Goal: Information Seeking & Learning: Learn about a topic

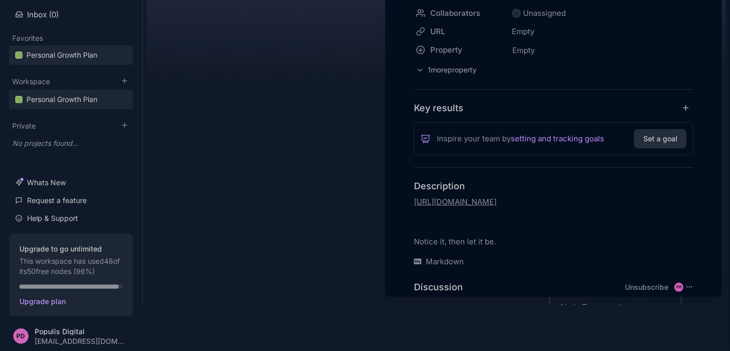
scroll to position [191, 0]
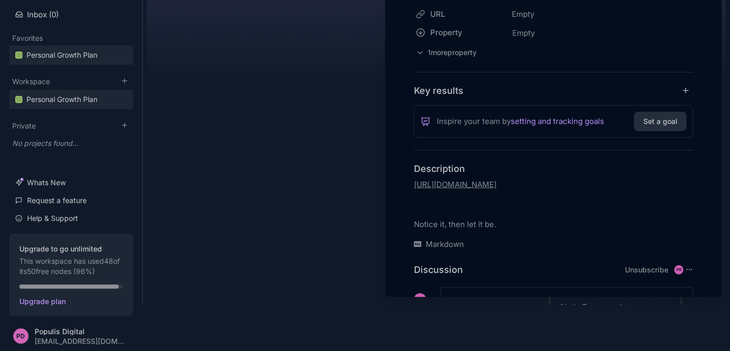
click at [463, 189] on link "[URL][DOMAIN_NAME]" at bounding box center [455, 185] width 83 height 10
click at [458, 189] on link "[URL][DOMAIN_NAME]" at bounding box center [455, 185] width 83 height 10
click at [488, 166] on input "[URL][DOMAIN_NAME]" at bounding box center [509, 164] width 129 height 12
click at [580, 164] on icon "button" at bounding box center [583, 164] width 8 height 8
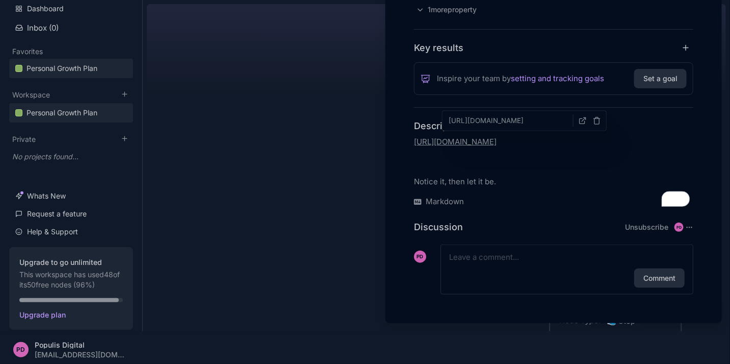
scroll to position [0, 0]
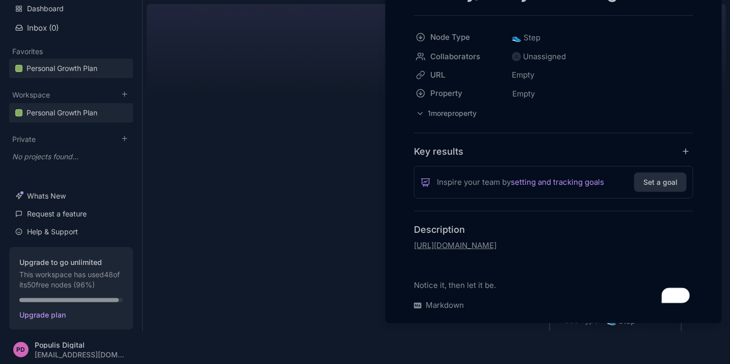
click at [417, 240] on link "[URL][DOMAIN_NAME]" at bounding box center [455, 245] width 83 height 10
click at [434, 244] on link "[URL][DOMAIN_NAME]" at bounding box center [455, 245] width 83 height 10
click at [328, 98] on div at bounding box center [365, 182] width 730 height 364
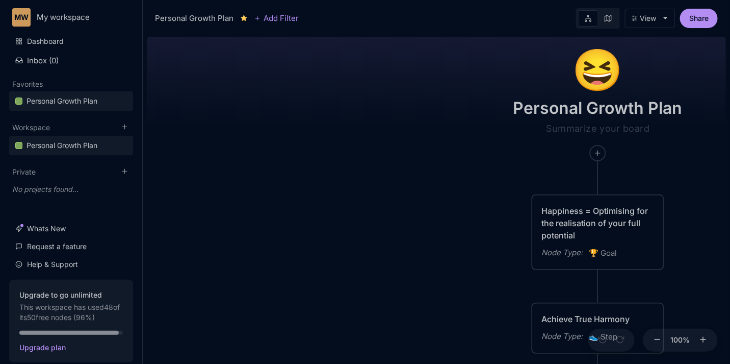
drag, startPoint x: 377, startPoint y: 142, endPoint x: 247, endPoint y: 45, distance: 162.2
click at [247, 45] on div "😆 Personal Growth Plan Happiness = Optimising for the realisation of your full …" at bounding box center [436, 198] width 579 height 331
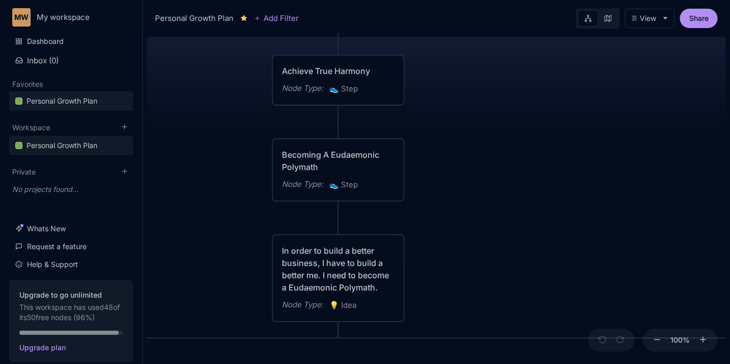
drag, startPoint x: 504, startPoint y: 40, endPoint x: 450, endPoint y: 33, distance: 54.5
click at [453, 6] on div "Personal Growth Plan Add Filter View Share 😆 Personal Growth Plan Happiness = O…" at bounding box center [437, 182] width 588 height 364
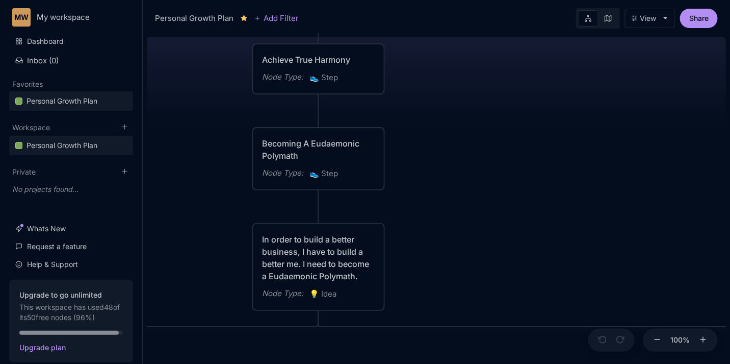
drag, startPoint x: 565, startPoint y: 174, endPoint x: 438, endPoint y: 65, distance: 167.5
click at [441, 66] on div "😆 Personal Growth Plan Happiness = Optimising for the realisation of your full …" at bounding box center [436, 198] width 579 height 331
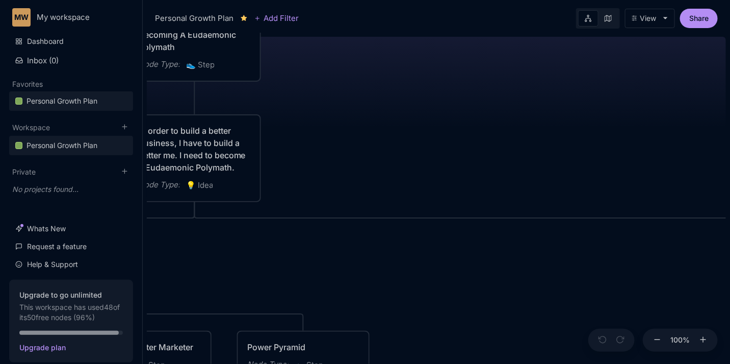
drag, startPoint x: 509, startPoint y: 157, endPoint x: 356, endPoint y: 35, distance: 195.3
click at [356, 35] on div "😆 Personal Growth Plan Happiness = Optimising for the realisation of your full …" at bounding box center [436, 198] width 579 height 331
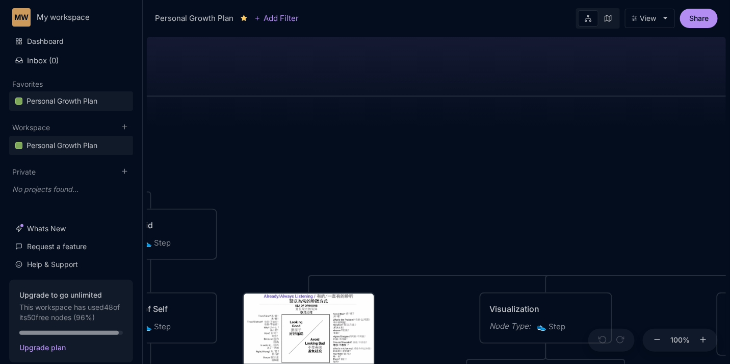
drag, startPoint x: 554, startPoint y: 237, endPoint x: 210, endPoint y: 19, distance: 407.4
click at [210, 19] on div "Personal Growth Plan Add Filter View Share 😆 Personal Growth Plan Happiness = O…" at bounding box center [437, 182] width 588 height 364
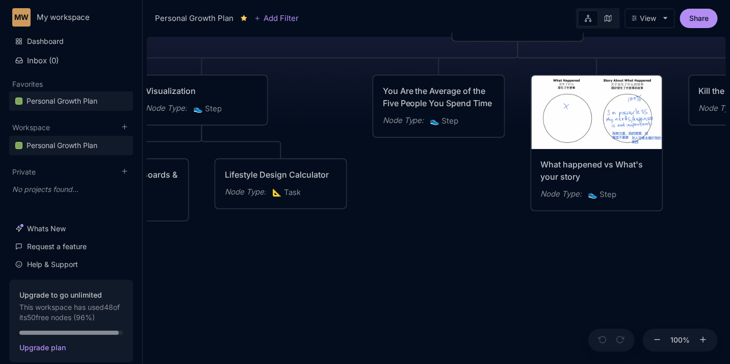
drag, startPoint x: 485, startPoint y: 232, endPoint x: 264, endPoint y: 225, distance: 221.0
click at [264, 225] on div "😆 Personal Growth Plan Happiness = Optimising for the realisation of your full …" at bounding box center [436, 198] width 579 height 331
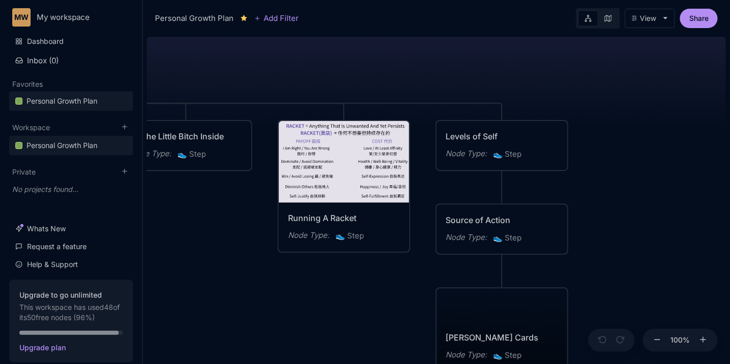
drag, startPoint x: 522, startPoint y: 225, endPoint x: 164, endPoint y: 277, distance: 362.3
click at [164, 277] on div "😆 Personal Growth Plan Happiness = Optimising for the realisation of your full …" at bounding box center [436, 198] width 579 height 331
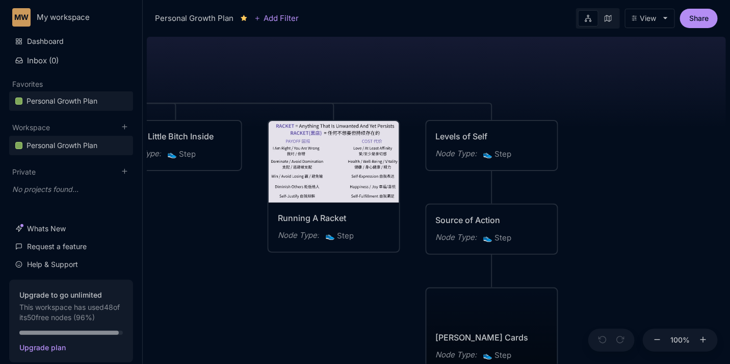
drag, startPoint x: 326, startPoint y: 311, endPoint x: 256, endPoint y: 267, distance: 82.2
click at [256, 267] on div "😆 Personal Growth Plan Happiness = Optimising for the realisation of your full …" at bounding box center [436, 198] width 579 height 331
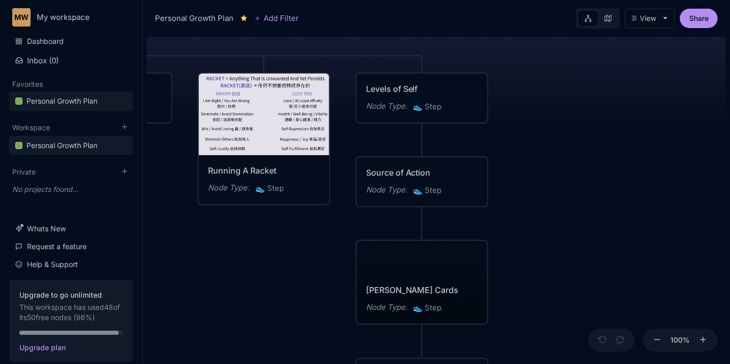
drag, startPoint x: 555, startPoint y: 237, endPoint x: 514, endPoint y: 117, distance: 126.6
click at [514, 117] on div "😆 Personal Growth Plan Happiness = Optimising for the realisation of your full …" at bounding box center [436, 198] width 579 height 331
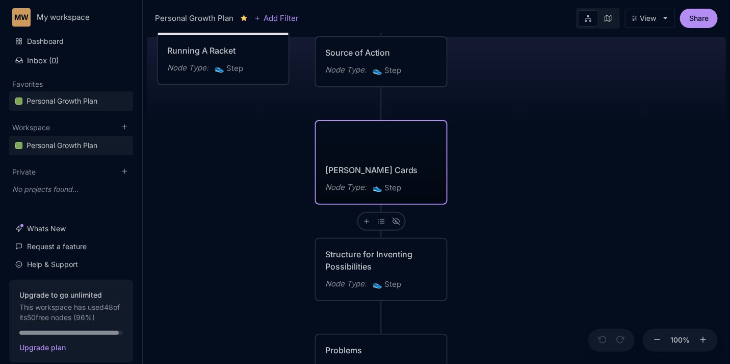
click at [390, 165] on div "[PERSON_NAME] Cards" at bounding box center [381, 170] width 112 height 12
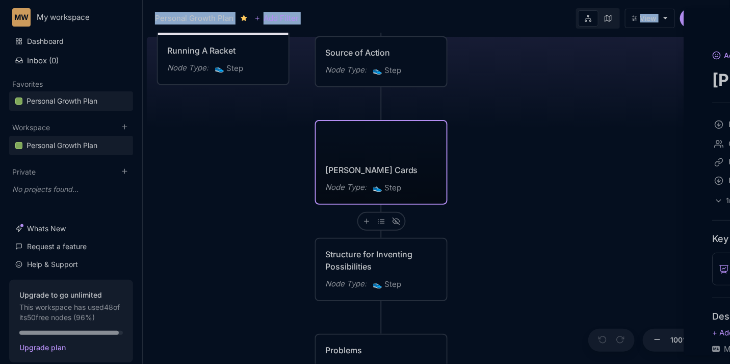
click at [390, 165] on div at bounding box center [365, 182] width 730 height 364
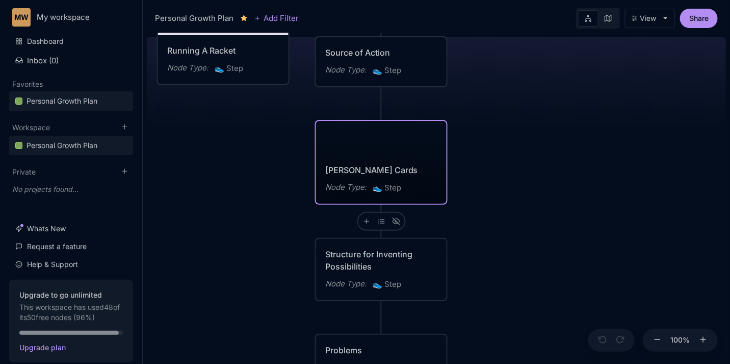
click at [390, 165] on div "[PERSON_NAME] Cards" at bounding box center [381, 170] width 112 height 12
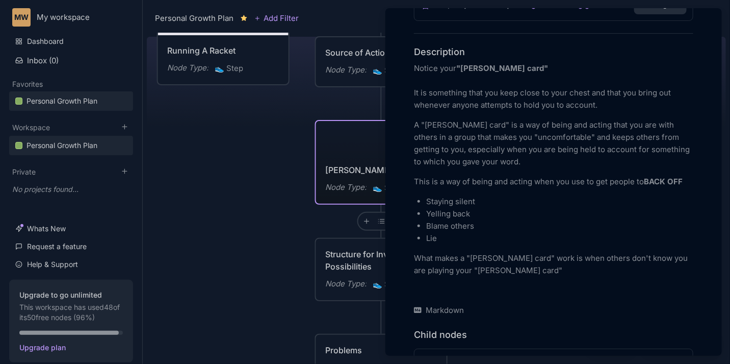
scroll to position [268, 0]
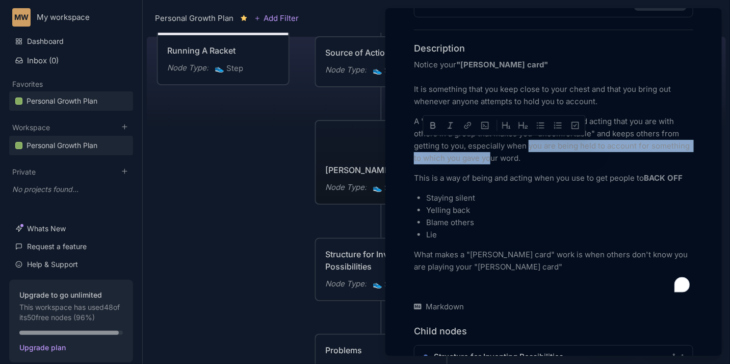
drag, startPoint x: 522, startPoint y: 144, endPoint x: 519, endPoint y: 156, distance: 12.1
click at [519, 156] on p "A "[PERSON_NAME] card" is a way of being and acting that you are with others in…" at bounding box center [554, 139] width 280 height 49
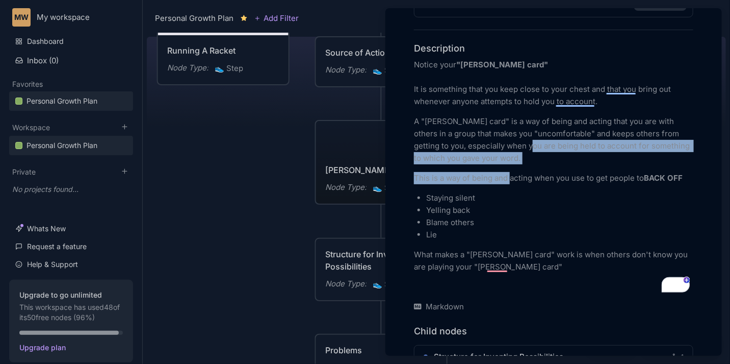
drag, startPoint x: 526, startPoint y: 142, endPoint x: 511, endPoint y: 168, distance: 29.7
click at [511, 168] on div "Notice your "[PERSON_NAME] card" It is something that you keep close to your ch…" at bounding box center [554, 176] width 280 height 234
click at [508, 174] on p "This is a way of being and acting when you use to get people to BACK OFF" at bounding box center [554, 178] width 280 height 12
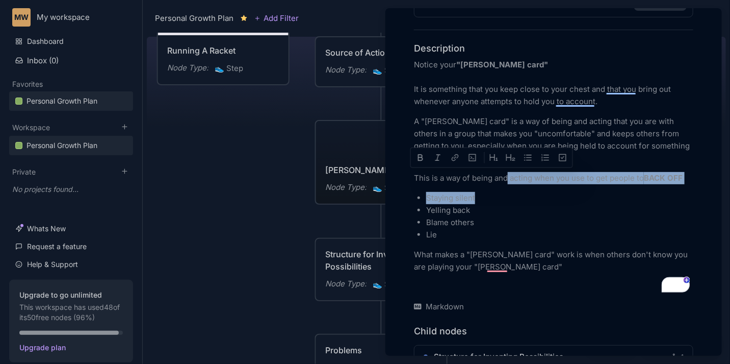
drag, startPoint x: 507, startPoint y: 174, endPoint x: 501, endPoint y: 194, distance: 20.3
click at [501, 194] on div "Notice your "[PERSON_NAME] card" It is something that you keep close to your ch…" at bounding box center [554, 176] width 280 height 234
click at [501, 195] on p "Staying silent" at bounding box center [559, 198] width 267 height 12
drag, startPoint x: 482, startPoint y: 178, endPoint x: 675, endPoint y: 176, distance: 193.3
click at [675, 176] on p "This is a way of being and acting when you use to get people to BACK OFF" at bounding box center [554, 178] width 280 height 12
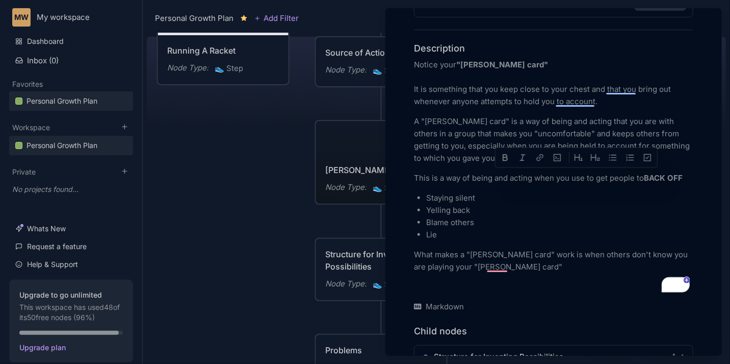
click at [478, 197] on p "Staying silent" at bounding box center [559, 198] width 267 height 12
drag, startPoint x: 473, startPoint y: 210, endPoint x: 429, endPoint y: 205, distance: 43.7
click at [429, 205] on p "Yelling back" at bounding box center [559, 210] width 267 height 12
click at [460, 211] on p "Yelling back" at bounding box center [559, 210] width 267 height 12
drag, startPoint x: 473, startPoint y: 202, endPoint x: 438, endPoint y: 203, distance: 35.2
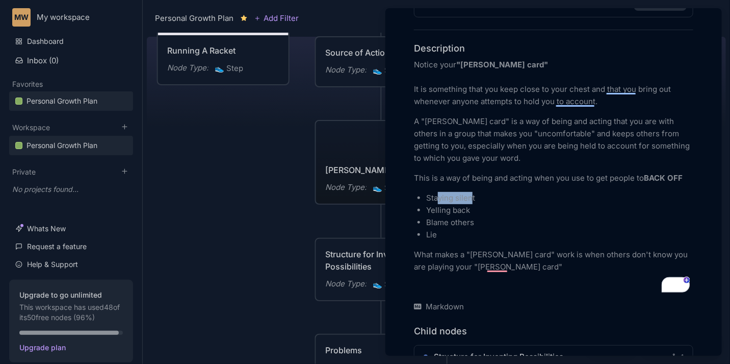
click at [438, 203] on p "Staying silent" at bounding box center [559, 198] width 267 height 12
drag, startPoint x: 452, startPoint y: 222, endPoint x: 477, endPoint y: 219, distance: 25.7
click at [470, 219] on p "Blame others" at bounding box center [559, 222] width 267 height 12
click at [470, 238] on p "Lie" at bounding box center [559, 235] width 267 height 12
drag, startPoint x: 458, startPoint y: 242, endPoint x: 414, endPoint y: 237, distance: 43.6
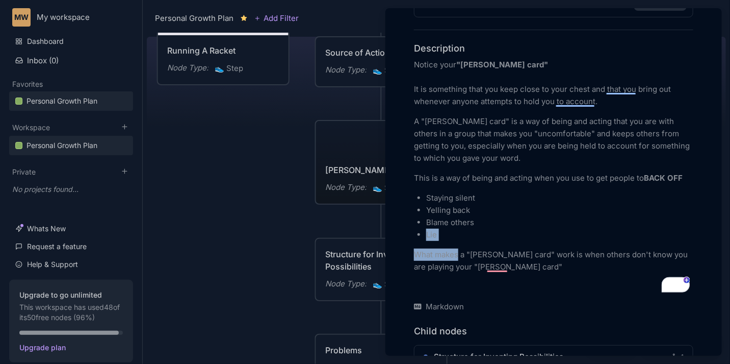
click at [414, 237] on div "Notice your "[PERSON_NAME] card" It is something that you keep close to your ch…" at bounding box center [554, 176] width 280 height 234
click at [441, 239] on p "Lie" at bounding box center [559, 235] width 267 height 12
click at [444, 250] on p "What makes a "[PERSON_NAME] card" work is when others don't know you are playin…" at bounding box center [554, 260] width 280 height 24
drag, startPoint x: 472, startPoint y: 213, endPoint x: 427, endPoint y: 210, distance: 44.5
click at [428, 211] on p "Yelling back" at bounding box center [559, 210] width 267 height 12
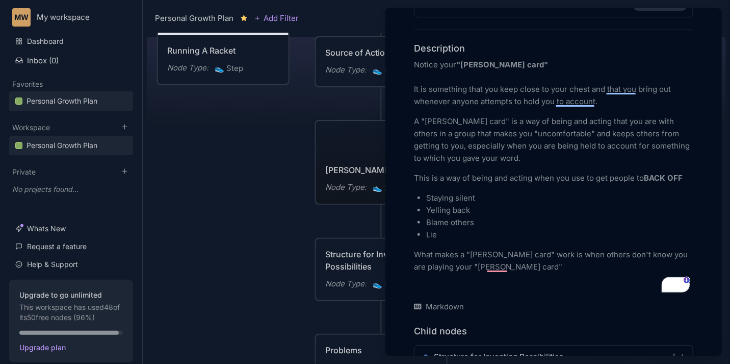
click at [521, 246] on div "Notice your "[PERSON_NAME] card" It is something that you keep close to your ch…" at bounding box center [554, 176] width 280 height 234
click at [488, 233] on p "Lie" at bounding box center [559, 235] width 267 height 12
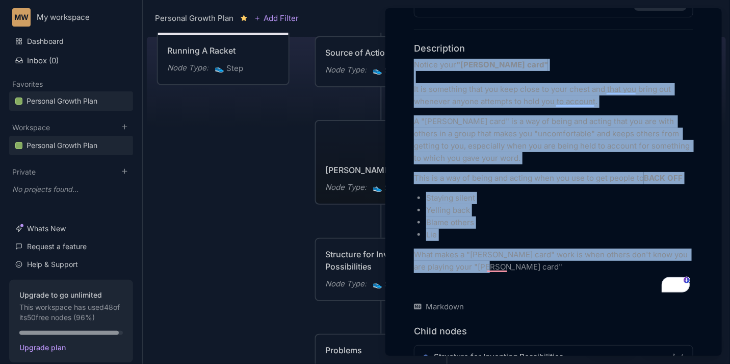
drag, startPoint x: 510, startPoint y: 264, endPoint x: 411, endPoint y: 67, distance: 220.4
click at [411, 67] on div "Add Icon Add Cover [PERSON_NAME] Cards Node Type 👟 Step Collaborators Unassigne…" at bounding box center [554, 130] width 328 height 698
click at [454, 122] on p "A "[PERSON_NAME] card" is a way of being and acting that you are with others in…" at bounding box center [554, 139] width 280 height 49
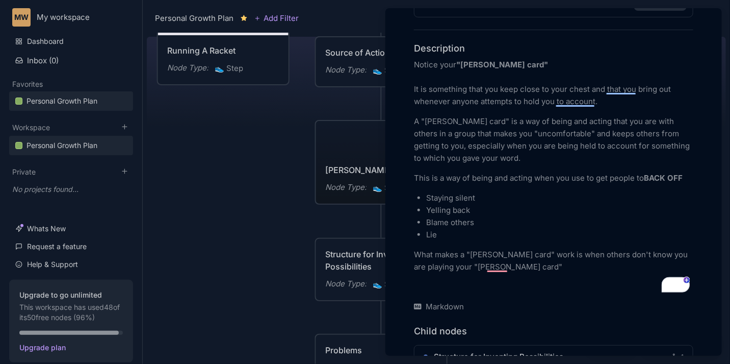
click at [254, 190] on div at bounding box center [365, 182] width 730 height 364
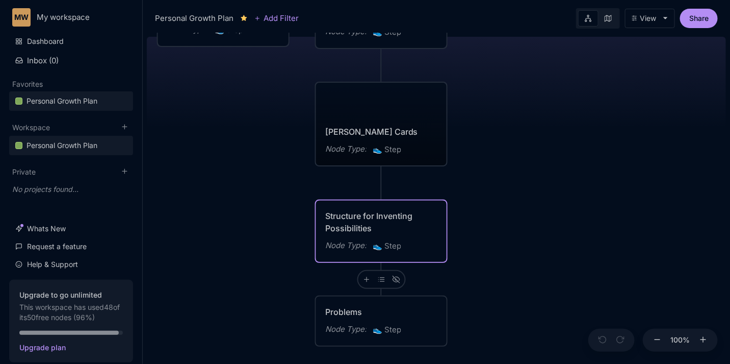
click at [334, 219] on div "Structure for Inventing Possibilities" at bounding box center [381, 222] width 112 height 24
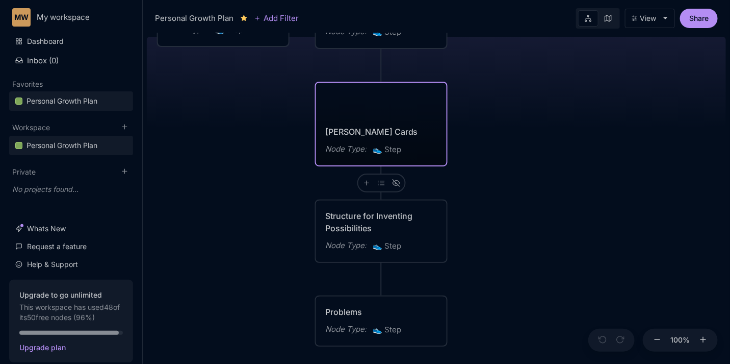
click at [386, 230] on div "Structure for Inventing Possibilities" at bounding box center [381, 222] width 112 height 24
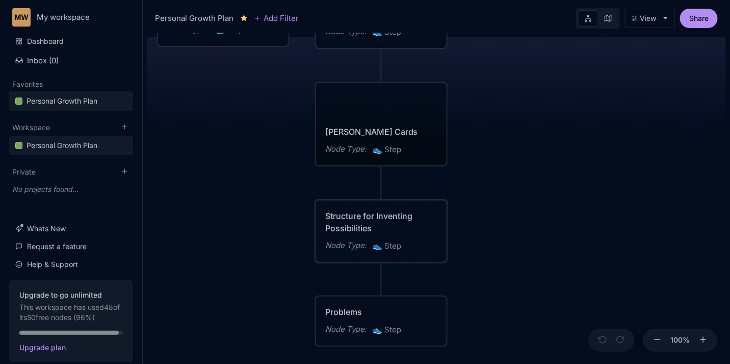
click at [386, 229] on div "Structure for Inventing Possibilities" at bounding box center [381, 222] width 112 height 24
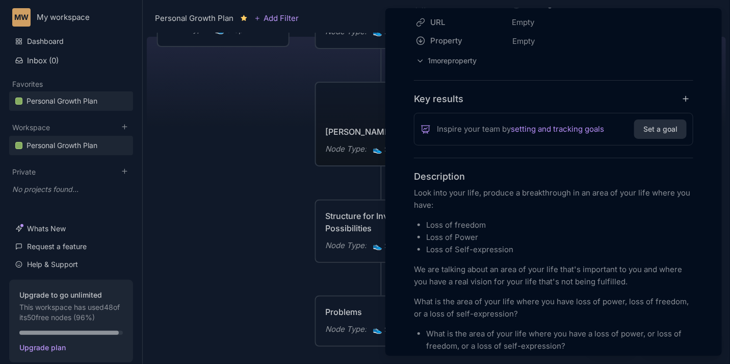
scroll to position [230, 0]
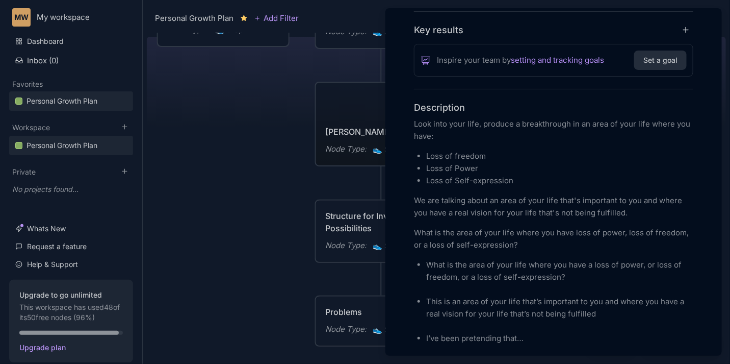
click at [504, 127] on p "Look into your life, produce a breakthrough in an area of your life where you h…" at bounding box center [554, 130] width 280 height 24
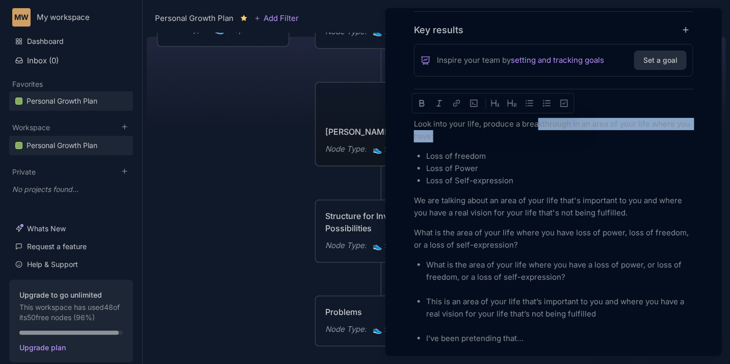
drag, startPoint x: 520, startPoint y: 129, endPoint x: 537, endPoint y: 128, distance: 16.9
click at [537, 128] on p "Look into your life, produce a breakthrough in an area of your life where you h…" at bounding box center [554, 130] width 280 height 24
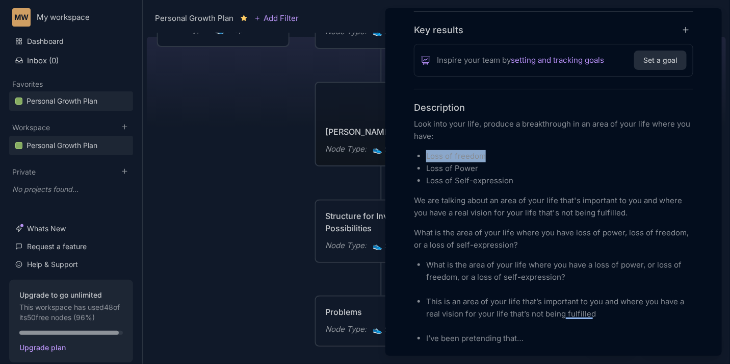
drag, startPoint x: 427, startPoint y: 154, endPoint x: 479, endPoint y: 164, distance: 53.6
click at [486, 159] on p "Loss of freedom" at bounding box center [559, 156] width 267 height 12
drag, startPoint x: 437, startPoint y: 164, endPoint x: 473, endPoint y: 167, distance: 36.3
click at [473, 167] on p "Loss of Power" at bounding box center [559, 168] width 267 height 12
drag, startPoint x: 430, startPoint y: 181, endPoint x: 508, endPoint y: 181, distance: 77.5
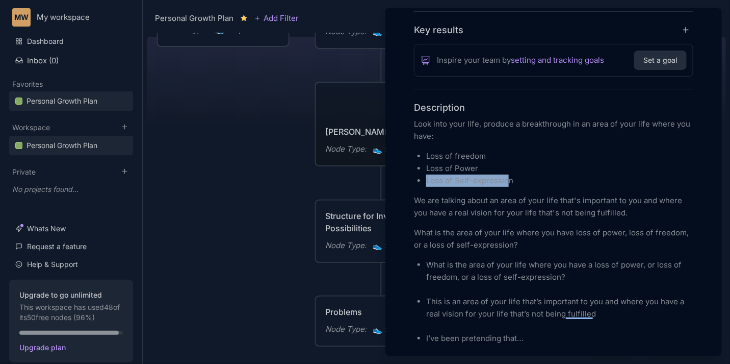
click at [508, 181] on p "Loss of Self-expression" at bounding box center [559, 180] width 267 height 12
click at [507, 181] on p "Loss of Self-expression" at bounding box center [559, 180] width 267 height 12
drag, startPoint x: 512, startPoint y: 179, endPoint x: 456, endPoint y: 182, distance: 56.2
click at [456, 182] on p "Loss of Self-expression" at bounding box center [559, 180] width 267 height 12
click at [479, 200] on p "We are talking about an area of your life that's important to you and where you…" at bounding box center [554, 206] width 280 height 24
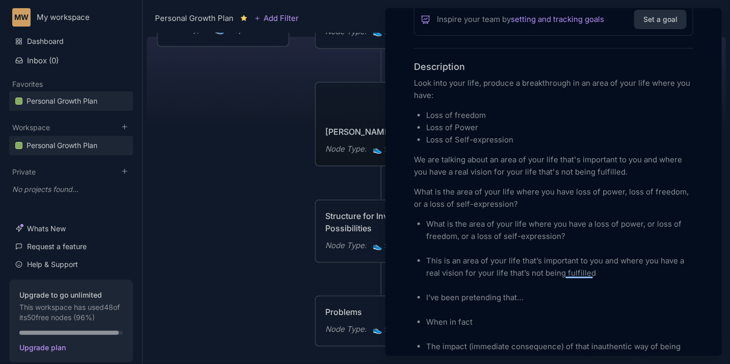
scroll to position [306, 0]
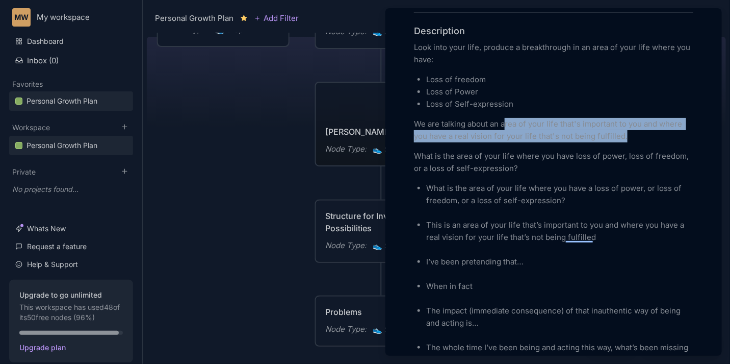
drag, startPoint x: 510, startPoint y: 125, endPoint x: 626, endPoint y: 136, distance: 116.8
click at [626, 136] on p "We are talking about an area of your life that's important to you and where you…" at bounding box center [554, 130] width 280 height 24
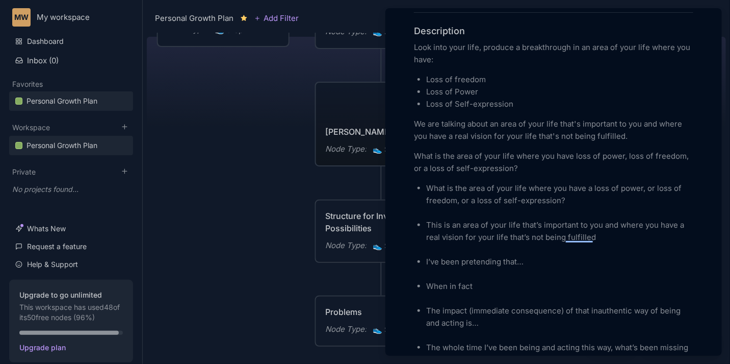
click at [533, 158] on p "What is the area of your life where you have loss of power, loss of freedom, or…" at bounding box center [554, 162] width 280 height 24
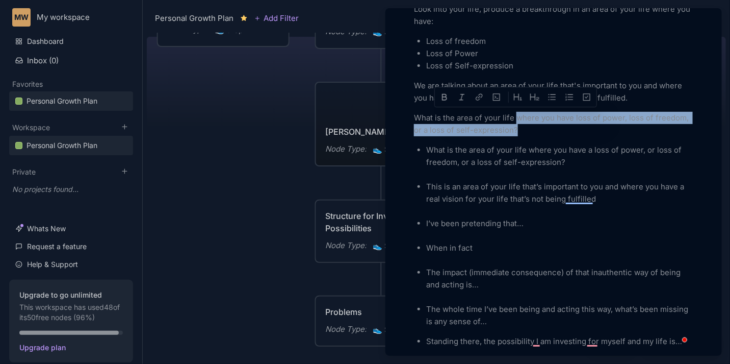
scroll to position [345, 0]
drag, startPoint x: 517, startPoint y: 116, endPoint x: 518, endPoint y: 127, distance: 10.8
click at [518, 127] on p "What is the area of your life where you have loss of power, loss of freedom, or…" at bounding box center [554, 124] width 280 height 24
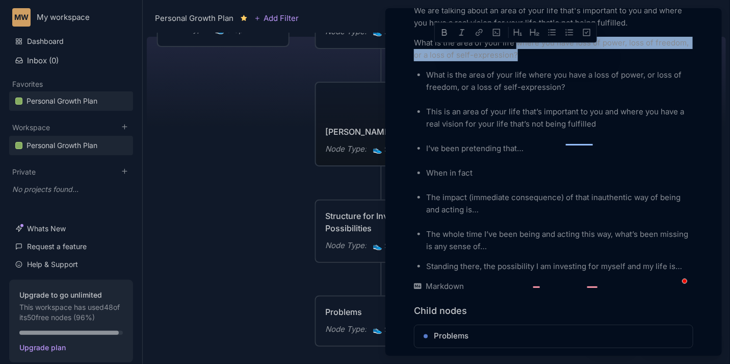
scroll to position [421, 0]
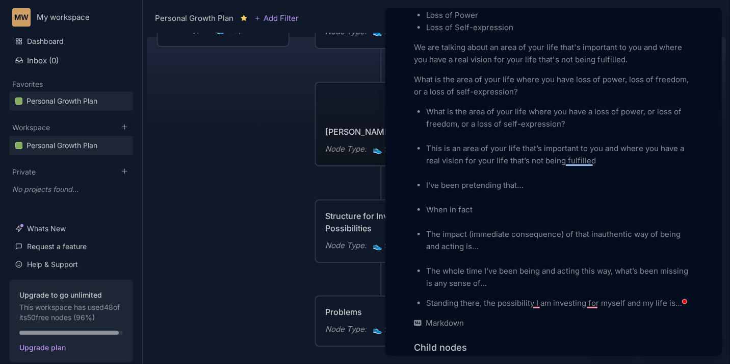
click at [425, 111] on ul "What is the area of your life where you have a loss of power, or loss of freedo…" at bounding box center [554, 198] width 280 height 184
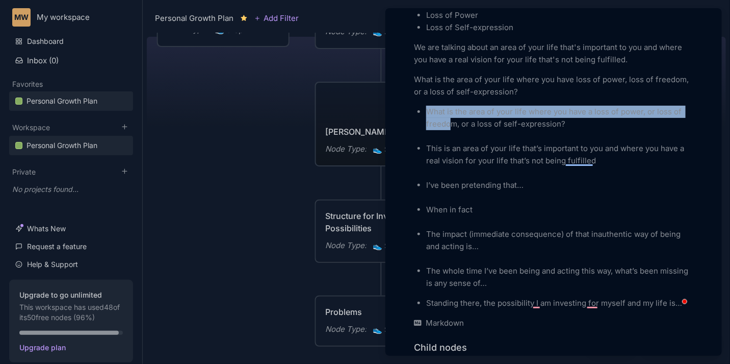
drag, startPoint x: 425, startPoint y: 111, endPoint x: 453, endPoint y: 127, distance: 31.5
click at [452, 119] on ul "What is the area of your life where you have a loss of power, or loss of freedo…" at bounding box center [554, 198] width 280 height 184
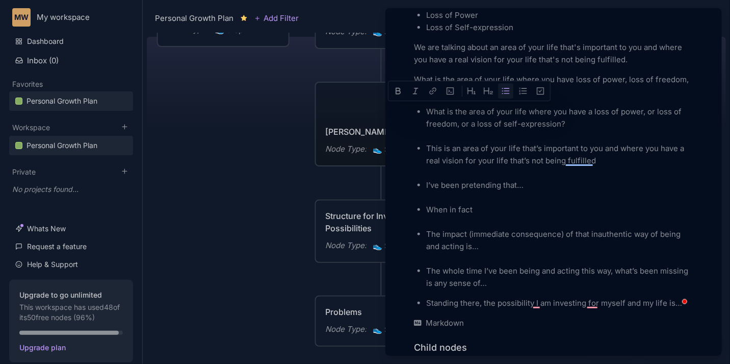
click at [449, 147] on p "This is an area of your life that’s important to you and where you have a real …" at bounding box center [559, 154] width 267 height 24
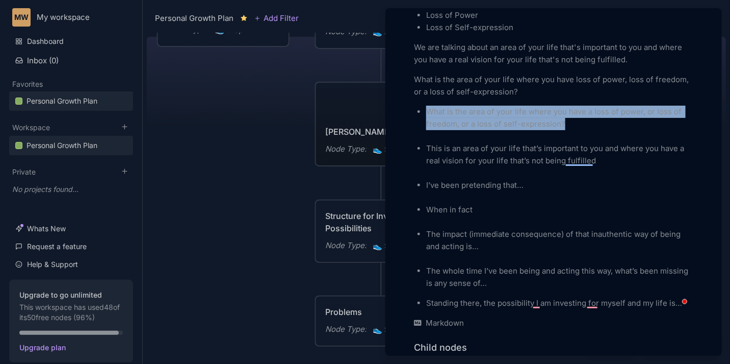
drag, startPoint x: 427, startPoint y: 112, endPoint x: 580, endPoint y: 122, distance: 153.4
click at [580, 122] on p "What is the area of your life where you have a loss of power, or loss of freedo…" at bounding box center [559, 124] width 267 height 37
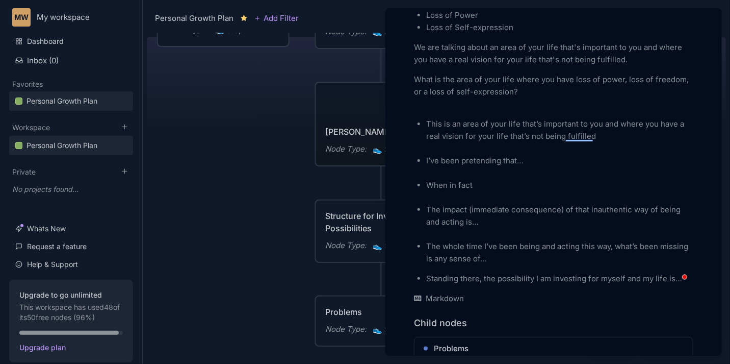
click at [454, 112] on div "Look into your life, produce a breakthrough in an area of your life where you h…" at bounding box center [554, 125] width 280 height 320
click at [454, 108] on p "What is the area of your life where you have loss of power, loss of freedom, or…" at bounding box center [554, 91] width 280 height 37
drag, startPoint x: 434, startPoint y: 120, endPoint x: 480, endPoint y: 125, distance: 46.7
click at [480, 125] on p "This is an area of your life that’s important to you and where you have a real …" at bounding box center [559, 130] width 267 height 24
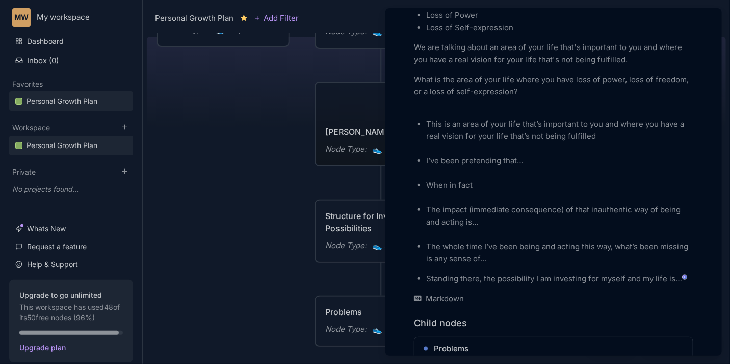
click at [427, 122] on p "This is an area of your life that’s important to you and where you have a real …" at bounding box center [559, 130] width 267 height 24
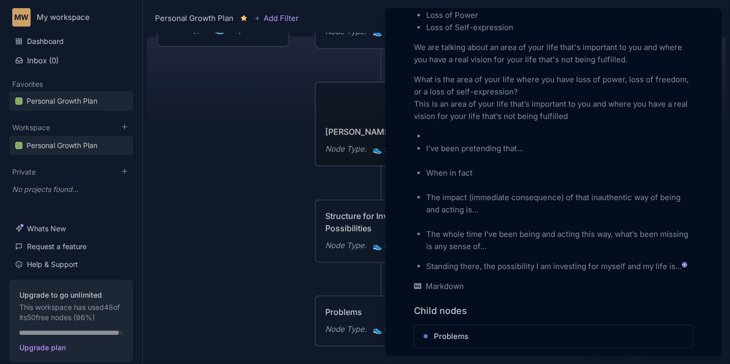
click at [436, 132] on p "To enrich screen reader interactions, please activate Accessibility in Grammarl…" at bounding box center [559, 136] width 267 height 12
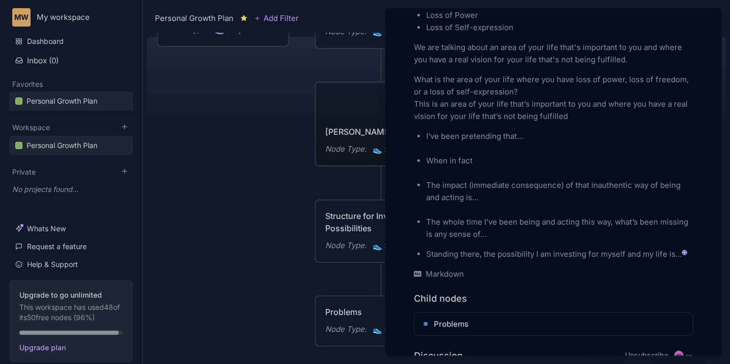
click at [484, 136] on p "I’ve been pretending that…" at bounding box center [559, 136] width 267 height 12
click at [459, 136] on p "I’ve been pretending that…" at bounding box center [559, 136] width 267 height 12
drag, startPoint x: 519, startPoint y: 135, endPoint x: 544, endPoint y: 139, distance: 25.9
click at [544, 139] on p "I’ve been pretending that…" at bounding box center [559, 136] width 267 height 12
click at [545, 139] on p "I’ve been pretending that…" at bounding box center [559, 136] width 267 height 12
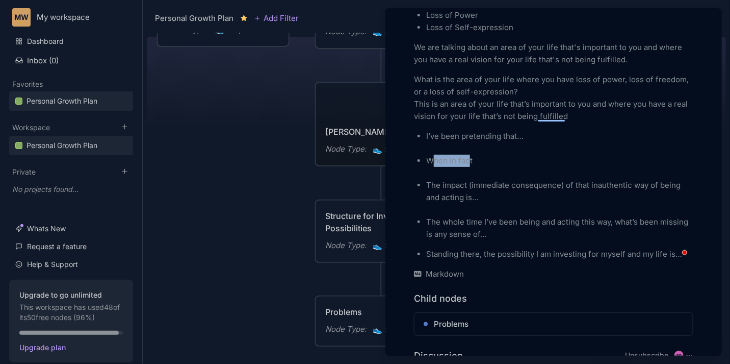
drag, startPoint x: 433, startPoint y: 161, endPoint x: 468, endPoint y: 160, distance: 35.2
click at [468, 160] on p "When in fact" at bounding box center [559, 167] width 267 height 24
click at [471, 162] on p "When in fact" at bounding box center [559, 167] width 267 height 24
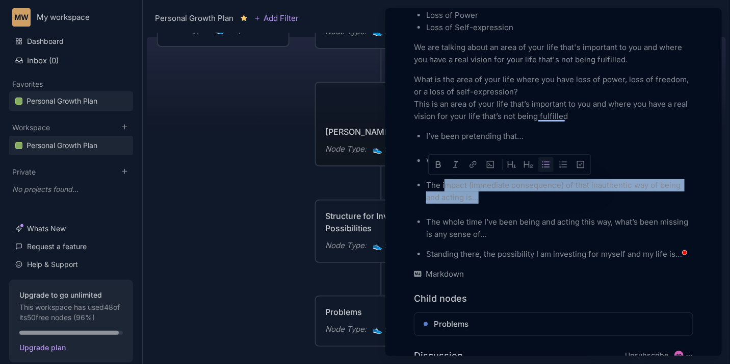
drag, startPoint x: 444, startPoint y: 185, endPoint x: 574, endPoint y: 194, distance: 130.9
click at [574, 194] on p "The impact (immediate consequence) of that inauthentic way of being and acting …" at bounding box center [559, 197] width 267 height 37
click at [549, 200] on p "The impact (immediate consequence) of that inauthentic way of being and acting …" at bounding box center [559, 197] width 267 height 37
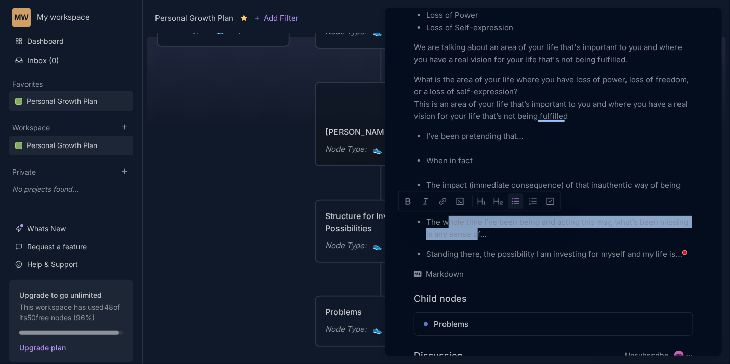
drag, startPoint x: 450, startPoint y: 224, endPoint x: 509, endPoint y: 231, distance: 58.5
click at [509, 231] on p "The whole time I’ve been being and acting this way, what’s been missing is any …" at bounding box center [559, 228] width 267 height 24
click at [471, 239] on p "The whole time I’ve been being and acting this way, what’s been missing is any …" at bounding box center [559, 228] width 267 height 24
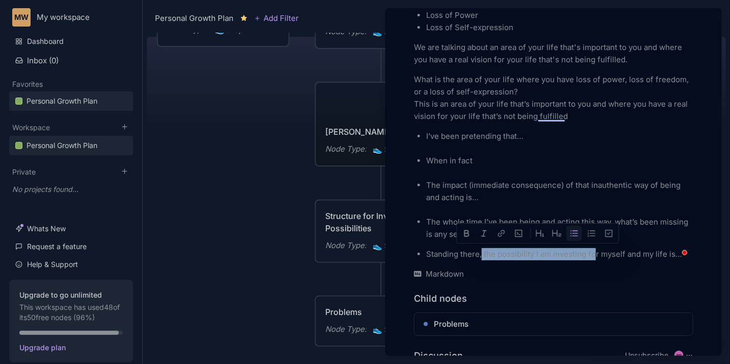
drag, startPoint x: 483, startPoint y: 254, endPoint x: 593, endPoint y: 250, distance: 110.8
click at [593, 250] on p "Standing there, the possibility I am investing for myself and my life is…" at bounding box center [559, 254] width 267 height 12
click at [569, 252] on p "Standing there, the possibility I am investing for myself and my life is…" at bounding box center [559, 254] width 267 height 12
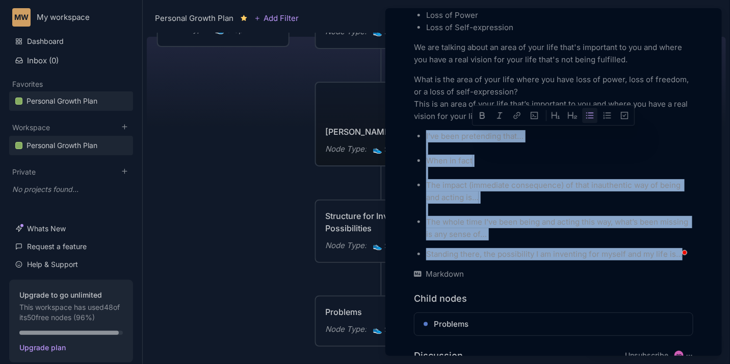
drag, startPoint x: 424, startPoint y: 139, endPoint x: 680, endPoint y: 255, distance: 281.0
click at [680, 255] on div "Look into your life, produce a breakthrough in an area of your life where you h…" at bounding box center [554, 112] width 280 height 295
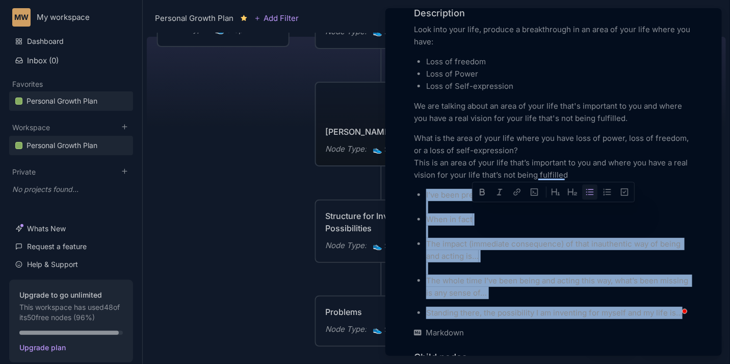
scroll to position [306, 0]
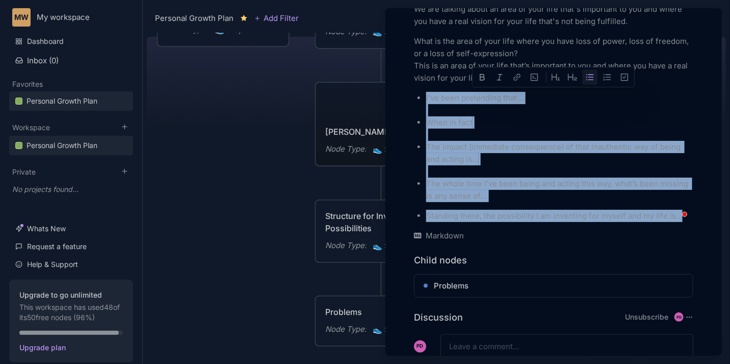
click at [476, 125] on p "When in fact" at bounding box center [559, 128] width 267 height 24
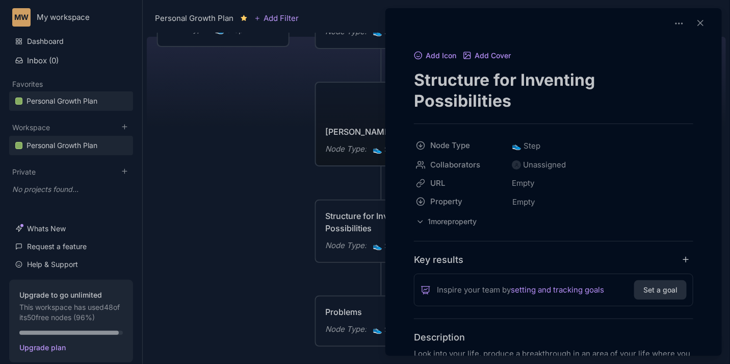
click at [515, 100] on textarea "Structure for Inventing Possibilities" at bounding box center [554, 90] width 280 height 42
drag, startPoint x: 515, startPoint y: 100, endPoint x: 397, endPoint y: 82, distance: 119.7
click at [247, 130] on div at bounding box center [365, 182] width 730 height 364
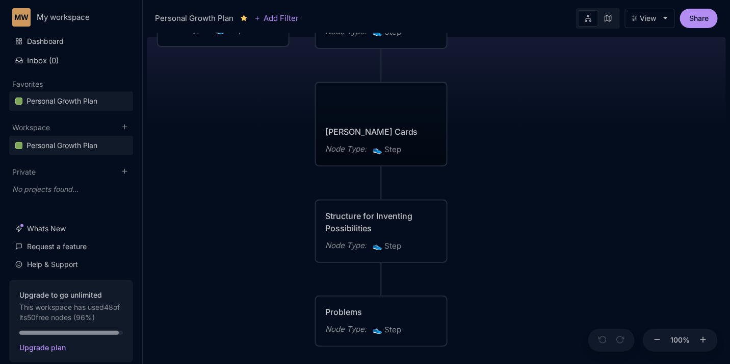
click at [262, 174] on div "😆 Personal Growth Plan Happiness = Optimising for the realisation of your full …" at bounding box center [436, 198] width 579 height 331
drag, startPoint x: 259, startPoint y: 127, endPoint x: 269, endPoint y: 130, distance: 11.1
click at [269, 130] on div "😆 Personal Growth Plan Happiness = Optimising for the realisation of your full …" at bounding box center [436, 198] width 579 height 331
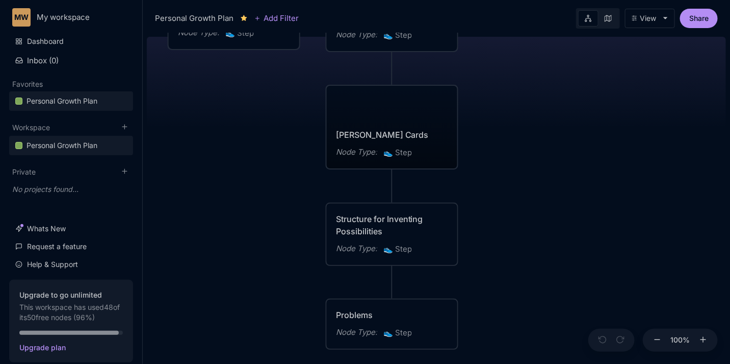
drag, startPoint x: 290, startPoint y: 130, endPoint x: 357, endPoint y: 252, distance: 139.7
click at [357, 252] on div "😆 Personal Growth Plan Happiness = Optimising for the realisation of your full …" at bounding box center [436, 198] width 579 height 331
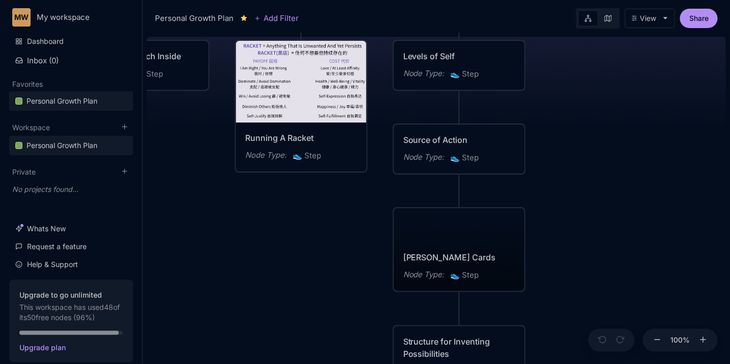
drag, startPoint x: 222, startPoint y: 211, endPoint x: 243, endPoint y: 233, distance: 30.7
click at [239, 223] on div "😆 Personal Growth Plan Happiness = Optimising for the realisation of your full …" at bounding box center [436, 198] width 579 height 331
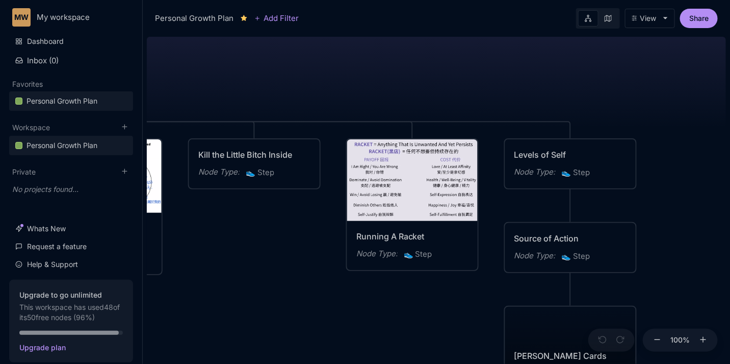
drag, startPoint x: 298, startPoint y: 294, endPoint x: 366, endPoint y: 340, distance: 82.1
click at [366, 340] on div "😆 Personal Growth Plan Happiness = Optimising for the realisation of your full …" at bounding box center [436, 198] width 579 height 331
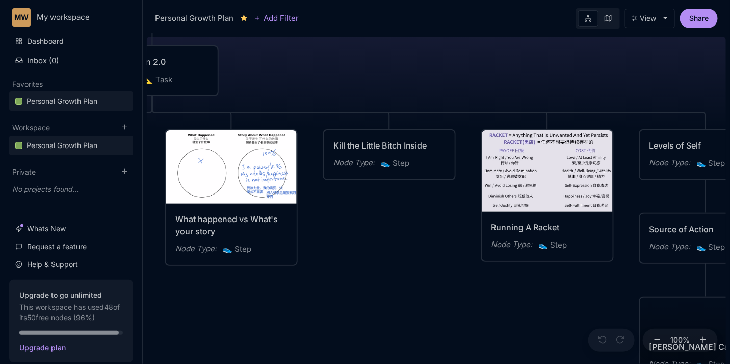
drag, startPoint x: 291, startPoint y: 297, endPoint x: 418, endPoint y: 282, distance: 127.9
click at [419, 284] on div "😆 Personal Growth Plan Happiness = Optimising for the realisation of your full …" at bounding box center [436, 198] width 579 height 331
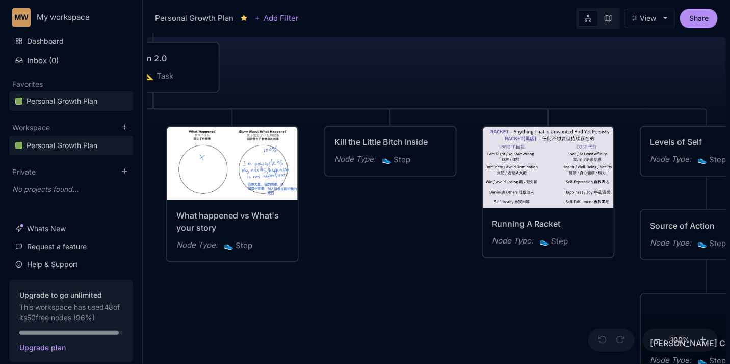
drag, startPoint x: 381, startPoint y: 276, endPoint x: 470, endPoint y: 274, distance: 88.8
click at [470, 274] on div "😆 Personal Growth Plan Happiness = Optimising for the realisation of your full …" at bounding box center [436, 198] width 579 height 331
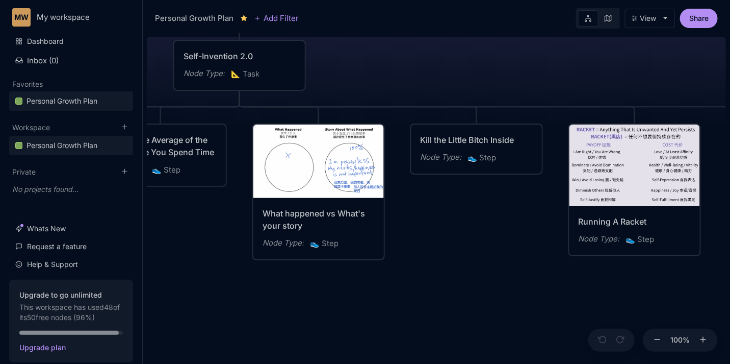
drag, startPoint x: 312, startPoint y: 315, endPoint x: 396, endPoint y: 311, distance: 84.3
click at [390, 311] on div "😆 Personal Growth Plan Happiness = Optimising for the realisation of your full …" at bounding box center [436, 198] width 579 height 331
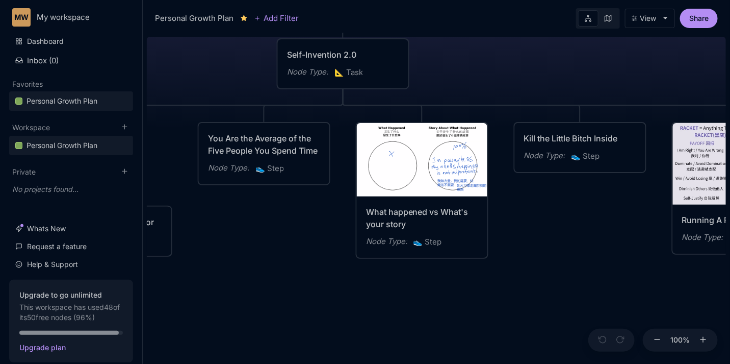
drag, startPoint x: 271, startPoint y: 284, endPoint x: 298, endPoint y: 286, distance: 26.6
click at [298, 286] on div "😆 Personal Growth Plan Happiness = Optimising for the realisation of your full …" at bounding box center [436, 198] width 579 height 331
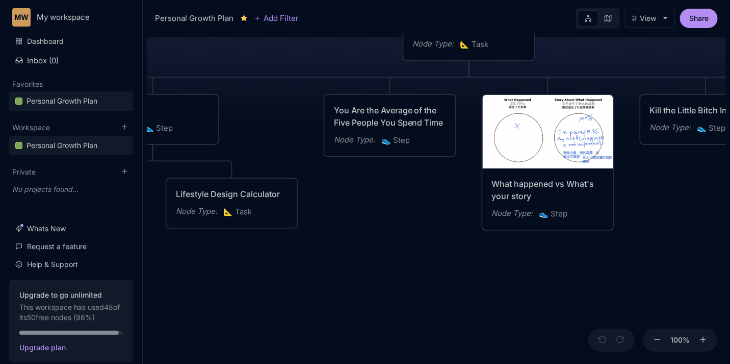
drag, startPoint x: 268, startPoint y: 274, endPoint x: 402, endPoint y: 244, distance: 137.5
click at [402, 244] on div "😆 Personal Growth Plan Happiness = Optimising for the realisation of your full …" at bounding box center [436, 198] width 579 height 331
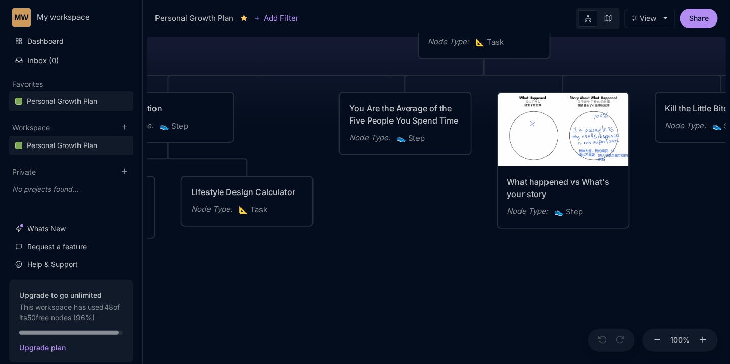
drag, startPoint x: 329, startPoint y: 275, endPoint x: 444, endPoint y: 279, distance: 114.8
click at [444, 279] on div "😆 Personal Growth Plan Happiness = Optimising for the realisation of your full …" at bounding box center [436, 198] width 579 height 331
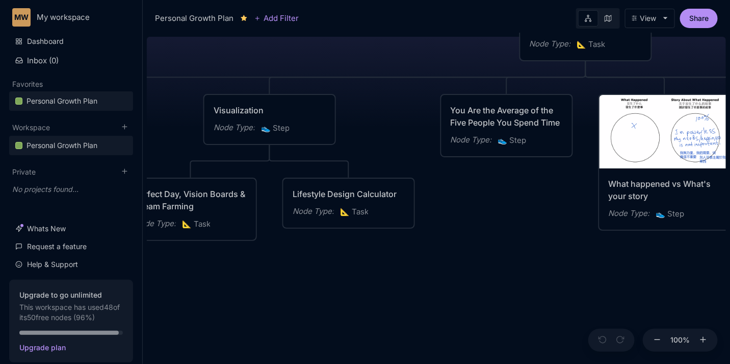
drag, startPoint x: 474, startPoint y: 269, endPoint x: 262, endPoint y: 230, distance: 216.3
click at [262, 230] on div "😆 Personal Growth Plan Happiness = Optimising for the realisation of your full …" at bounding box center [436, 198] width 579 height 331
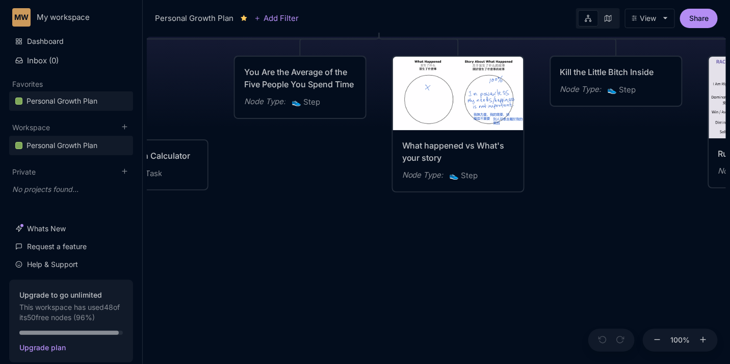
drag, startPoint x: 450, startPoint y: 249, endPoint x: 205, endPoint y: 236, distance: 245.7
click at [266, 237] on div "😆 Personal Growth Plan Happiness = Optimising for the realisation of your full …" at bounding box center [436, 198] width 579 height 331
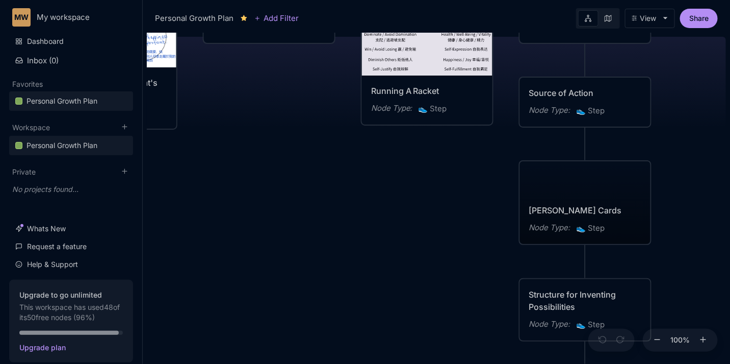
drag, startPoint x: 350, startPoint y: 222, endPoint x: 256, endPoint y: 238, distance: 96.2
click at [256, 241] on div "😆 Personal Growth Plan Happiness = Optimising for the realisation of your full …" at bounding box center [436, 198] width 579 height 331
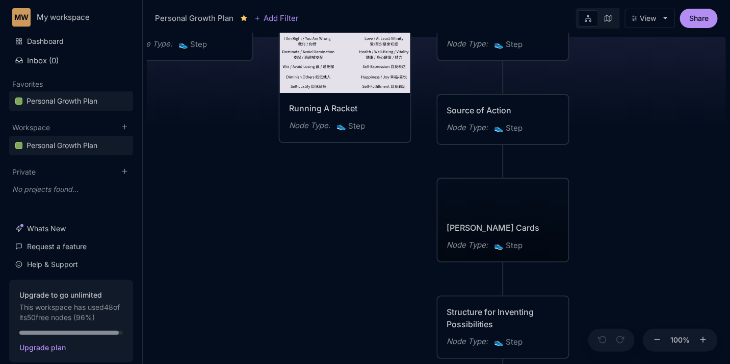
drag, startPoint x: 275, startPoint y: 218, endPoint x: 424, endPoint y: 205, distance: 150.0
click at [425, 205] on div "😆 Personal Growth Plan Happiness = Optimising for the realisation of your full …" at bounding box center [436, 198] width 579 height 331
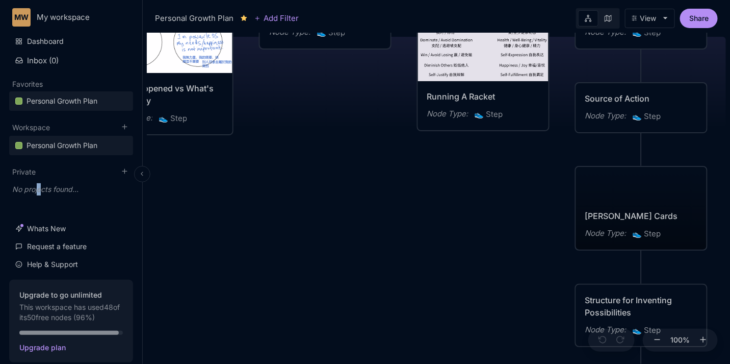
drag, startPoint x: 40, startPoint y: 188, endPoint x: 91, endPoint y: 197, distance: 52.3
click at [41, 188] on div "No projects found..." at bounding box center [71, 189] width 124 height 18
click at [190, 195] on div "😆 Personal Growth Plan Happiness = Optimising for the realisation of your full …" at bounding box center [436, 198] width 579 height 331
click at [204, 194] on div "😆 Personal Growth Plan Happiness = Optimising for the realisation of your full …" at bounding box center [436, 198] width 579 height 331
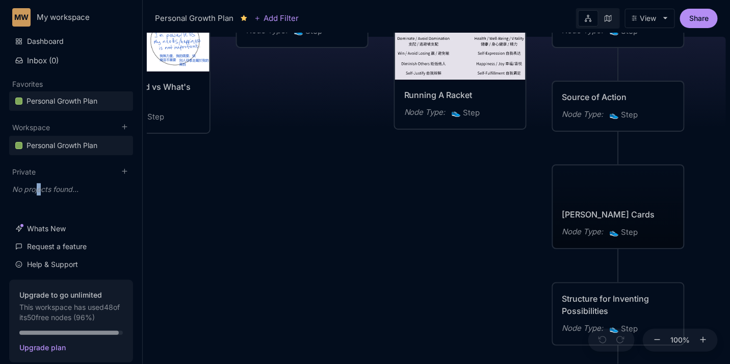
drag, startPoint x: 484, startPoint y: 219, endPoint x: 312, endPoint y: 231, distance: 172.3
click at [322, 223] on div "😆 Personal Growth Plan Happiness = Optimising for the realisation of your full …" at bounding box center [436, 198] width 579 height 331
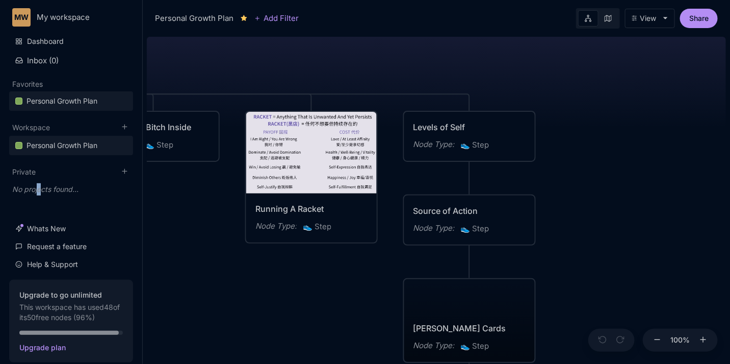
drag, startPoint x: 334, startPoint y: 239, endPoint x: 323, endPoint y: 344, distance: 106.1
click at [323, 344] on div "😆 Personal Growth Plan Happiness = Optimising for the realisation of your full …" at bounding box center [436, 198] width 579 height 331
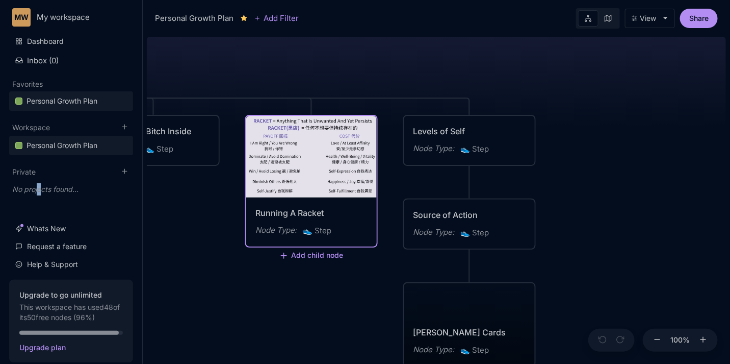
click at [333, 161] on img at bounding box center [311, 157] width 131 height 82
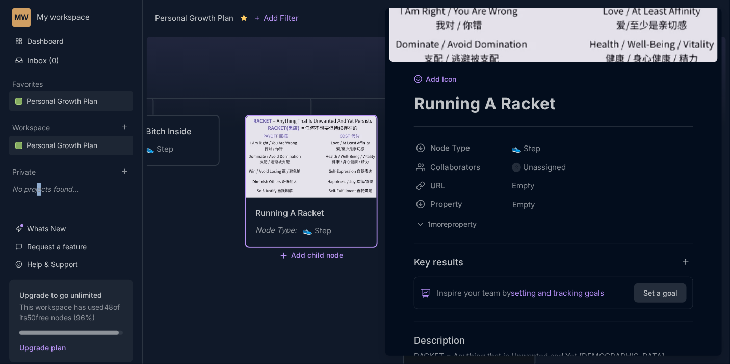
scroll to position [115, 0]
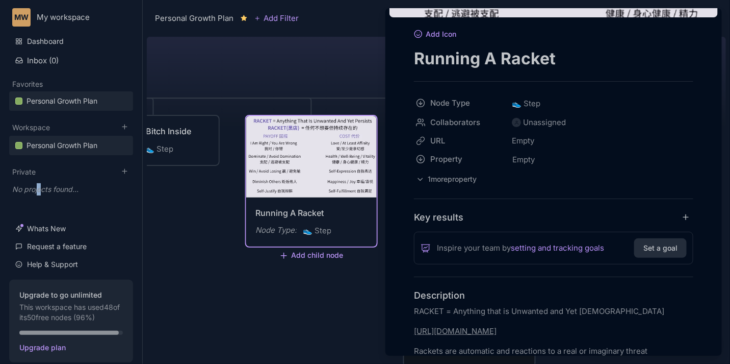
click at [488, 330] on link "[URL][DOMAIN_NAME]" at bounding box center [455, 331] width 83 height 10
click at [497, 310] on input "[URL][DOMAIN_NAME]" at bounding box center [509, 311] width 129 height 12
click at [585, 313] on icon "button" at bounding box center [583, 311] width 8 height 8
click at [330, 83] on div at bounding box center [365, 182] width 730 height 364
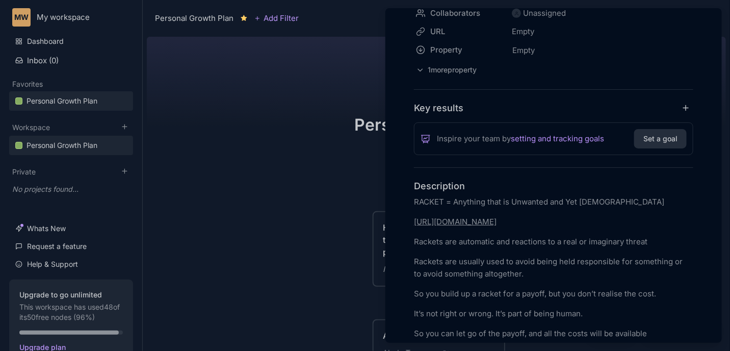
scroll to position [268, 0]
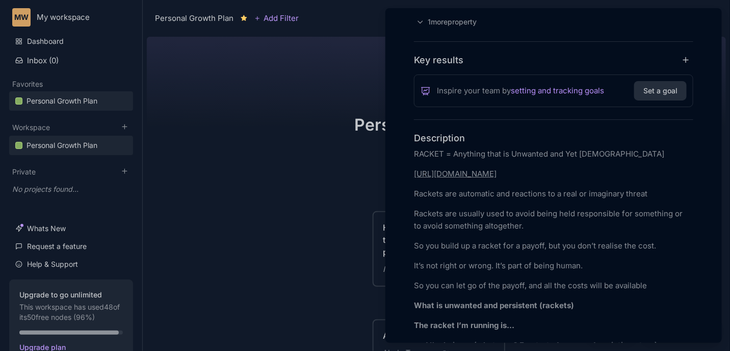
click at [491, 179] on p "[URL][DOMAIN_NAME]" at bounding box center [554, 174] width 280 height 12
click at [581, 151] on icon "button" at bounding box center [582, 153] width 5 height 5
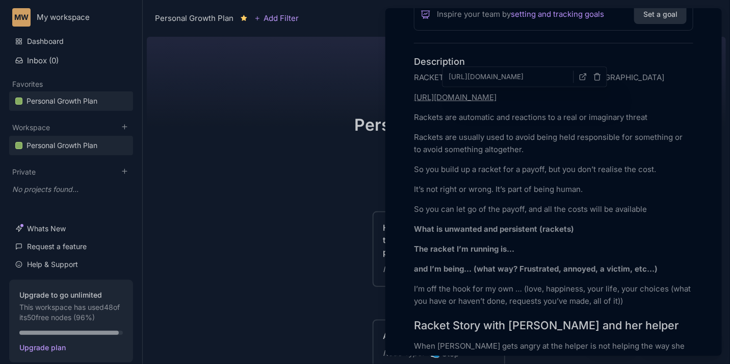
scroll to position [348, 0]
